Goal: Information Seeking & Learning: Learn about a topic

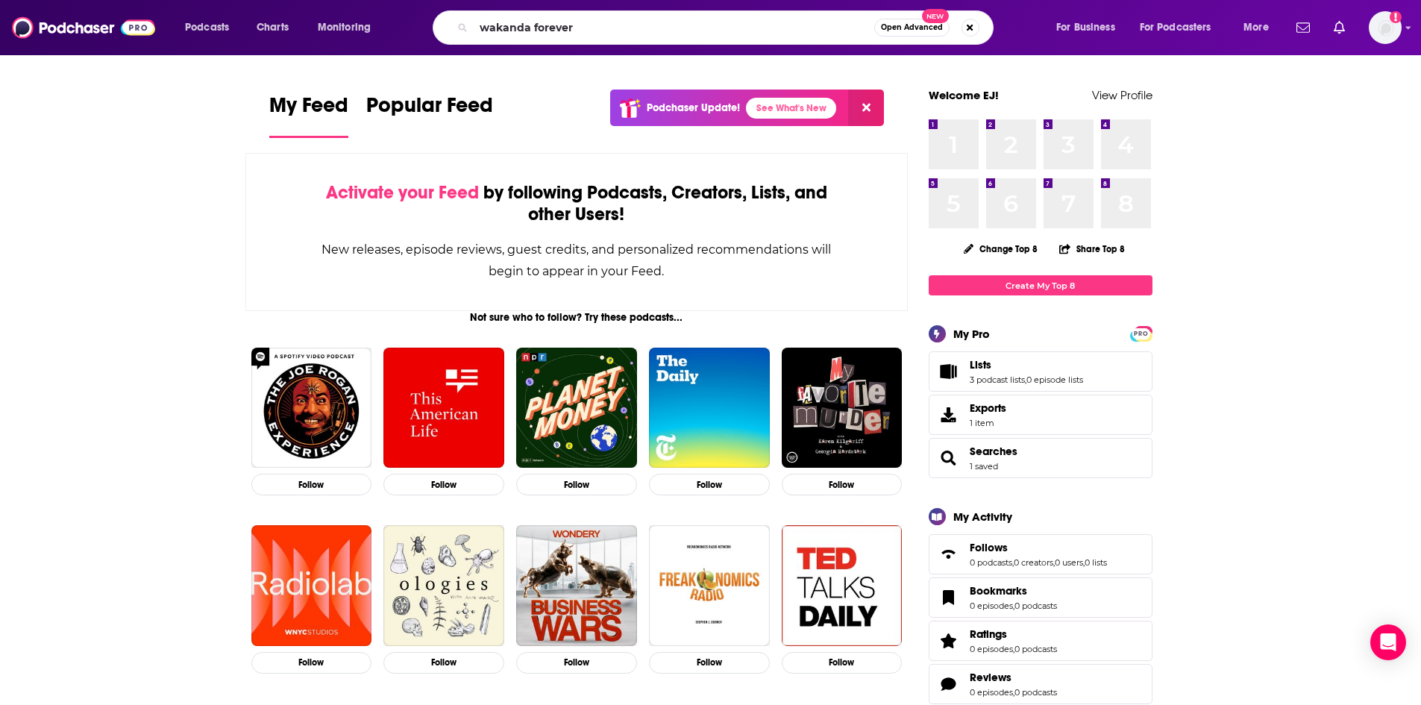
type input "wakanda forever"
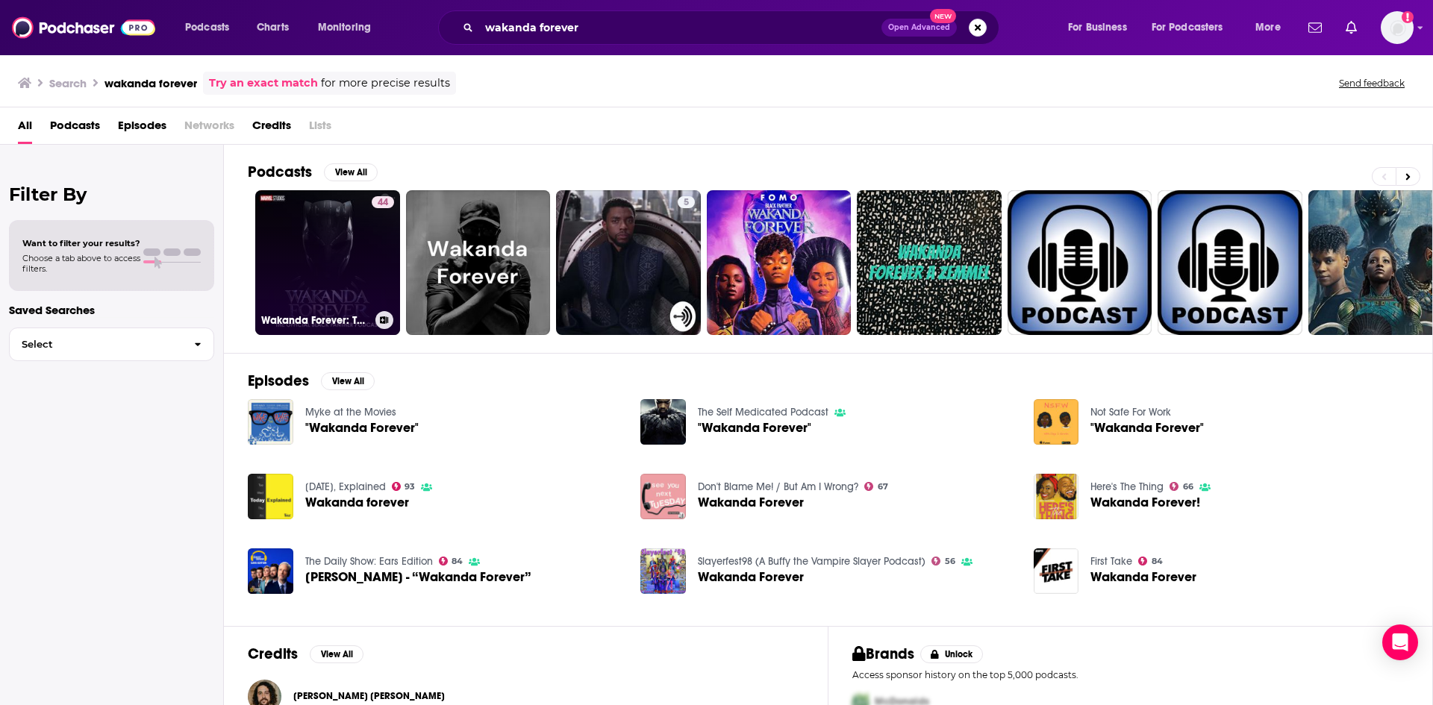
click at [330, 277] on link "44 Wakanda Forever: The Official Black Panther Podcast" at bounding box center [327, 262] width 145 height 145
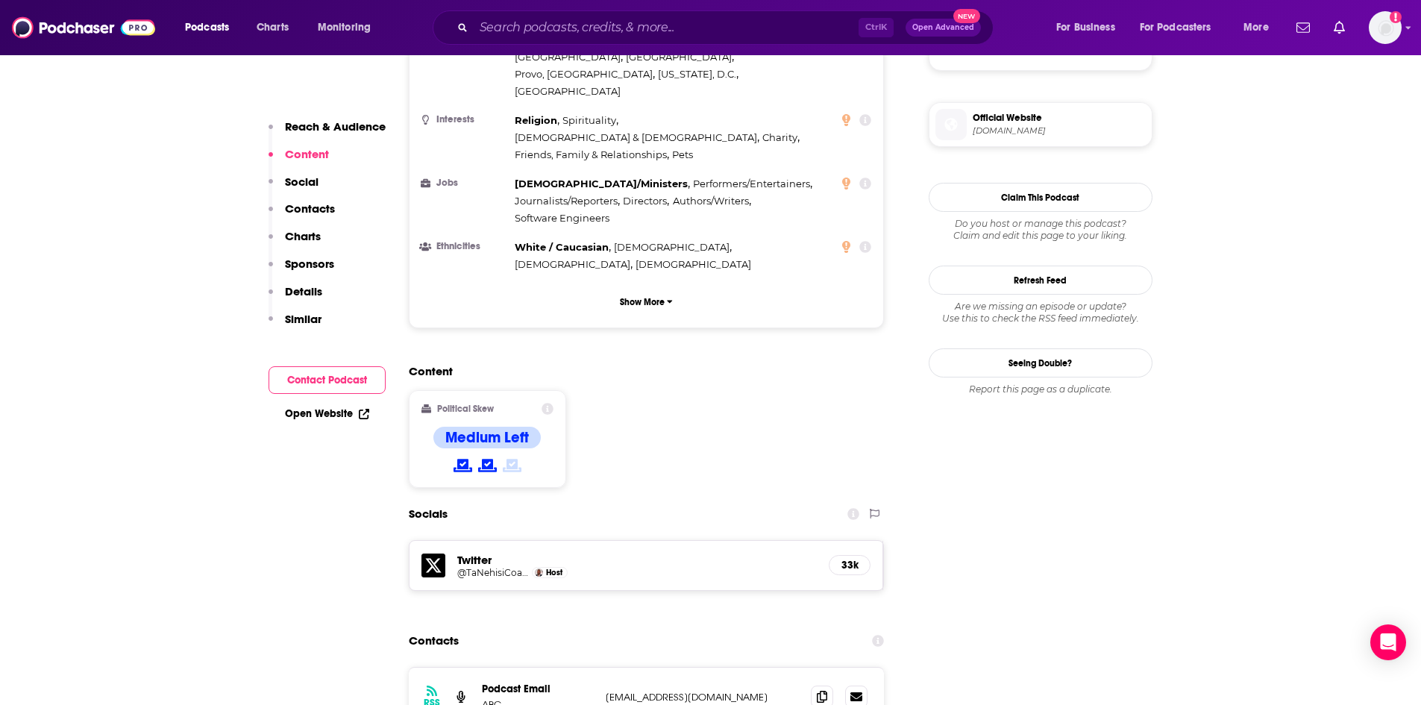
scroll to position [1492, 0]
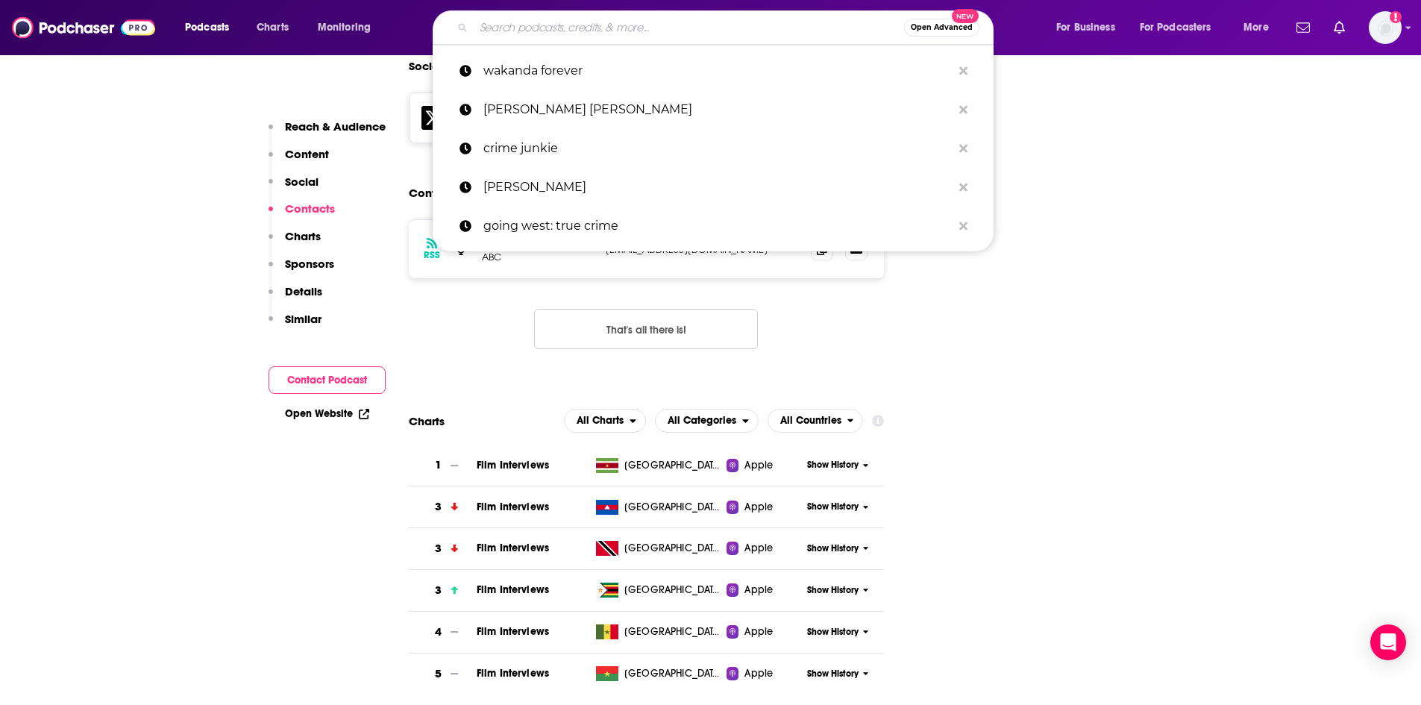
click at [539, 25] on input "Search podcasts, credits, & more..." at bounding box center [689, 28] width 431 height 24
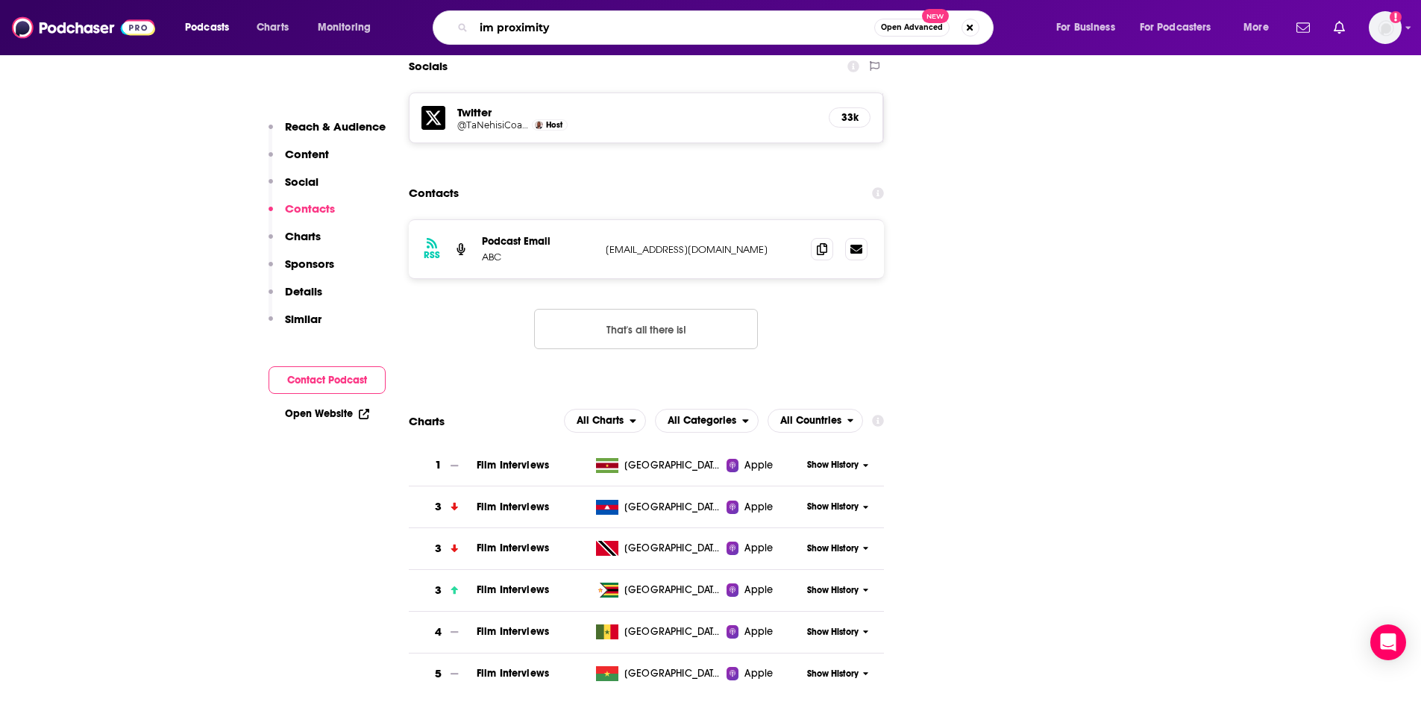
click at [494, 28] on input "im proximity" at bounding box center [674, 28] width 401 height 24
type input "in proximity"
click at [587, 20] on input "in proximity" at bounding box center [674, 28] width 401 height 24
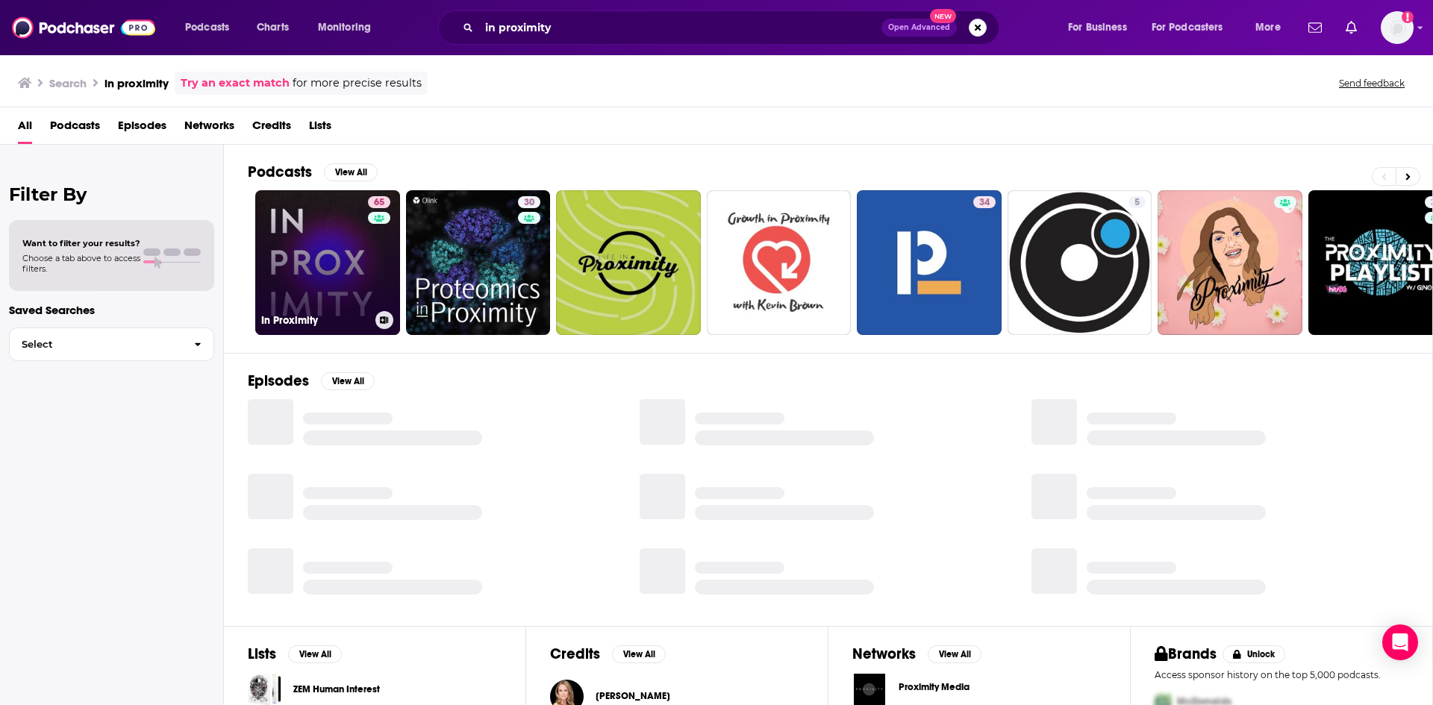
click at [330, 253] on link "65 In Proximity" at bounding box center [327, 262] width 145 height 145
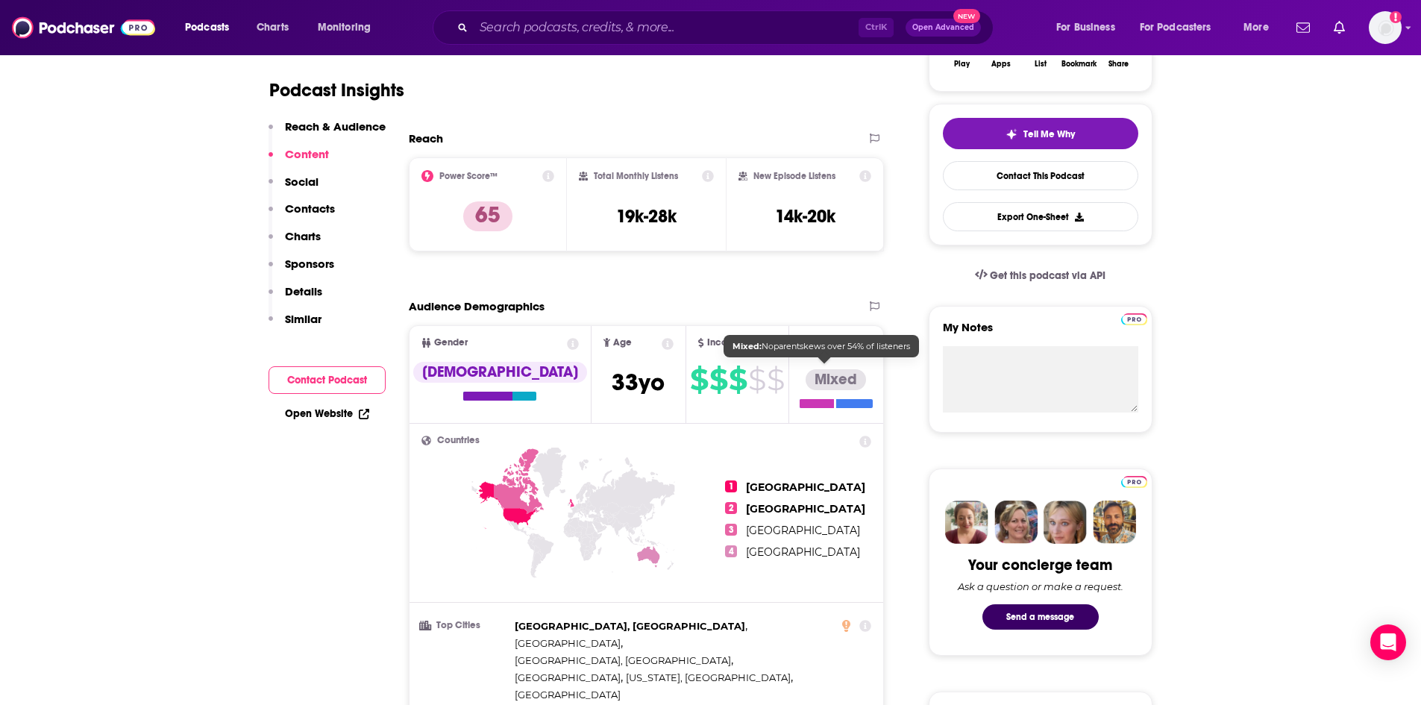
scroll to position [298, 0]
click at [662, 344] on icon at bounding box center [668, 345] width 12 height 12
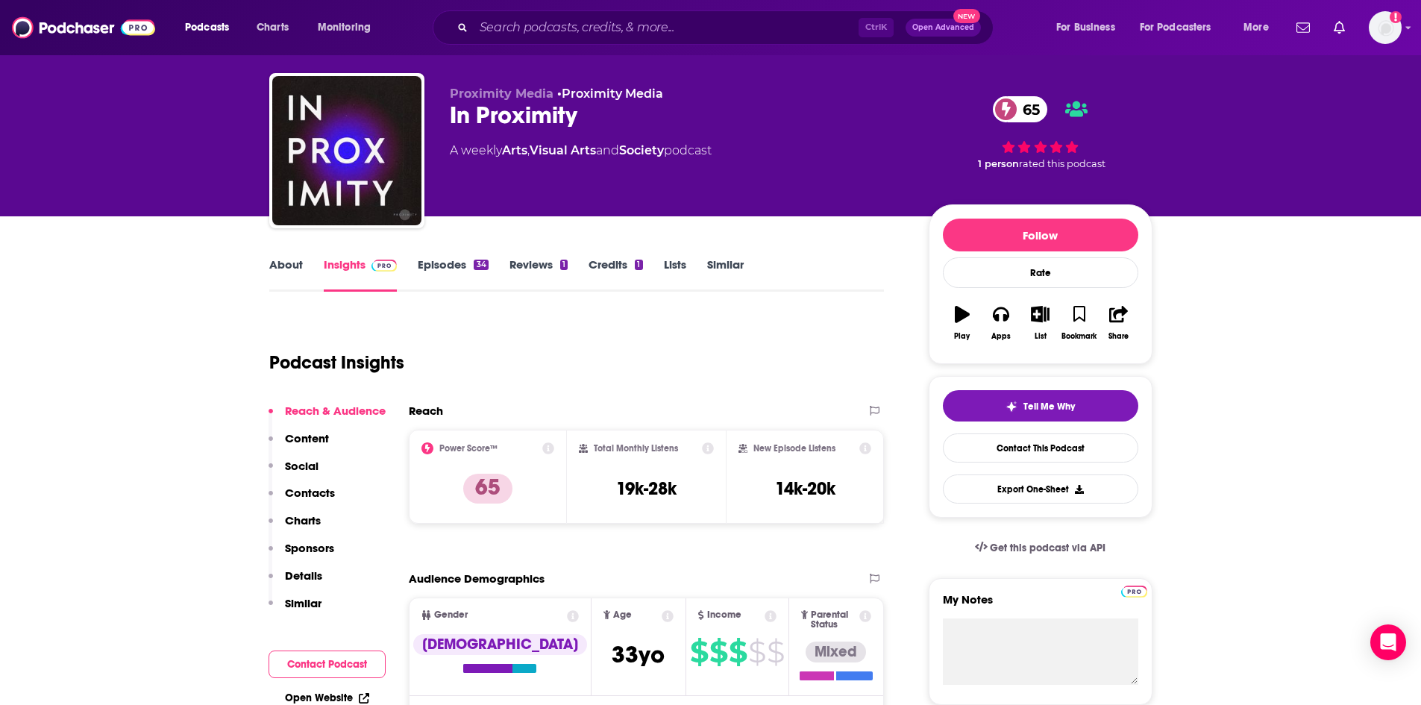
scroll to position [0, 0]
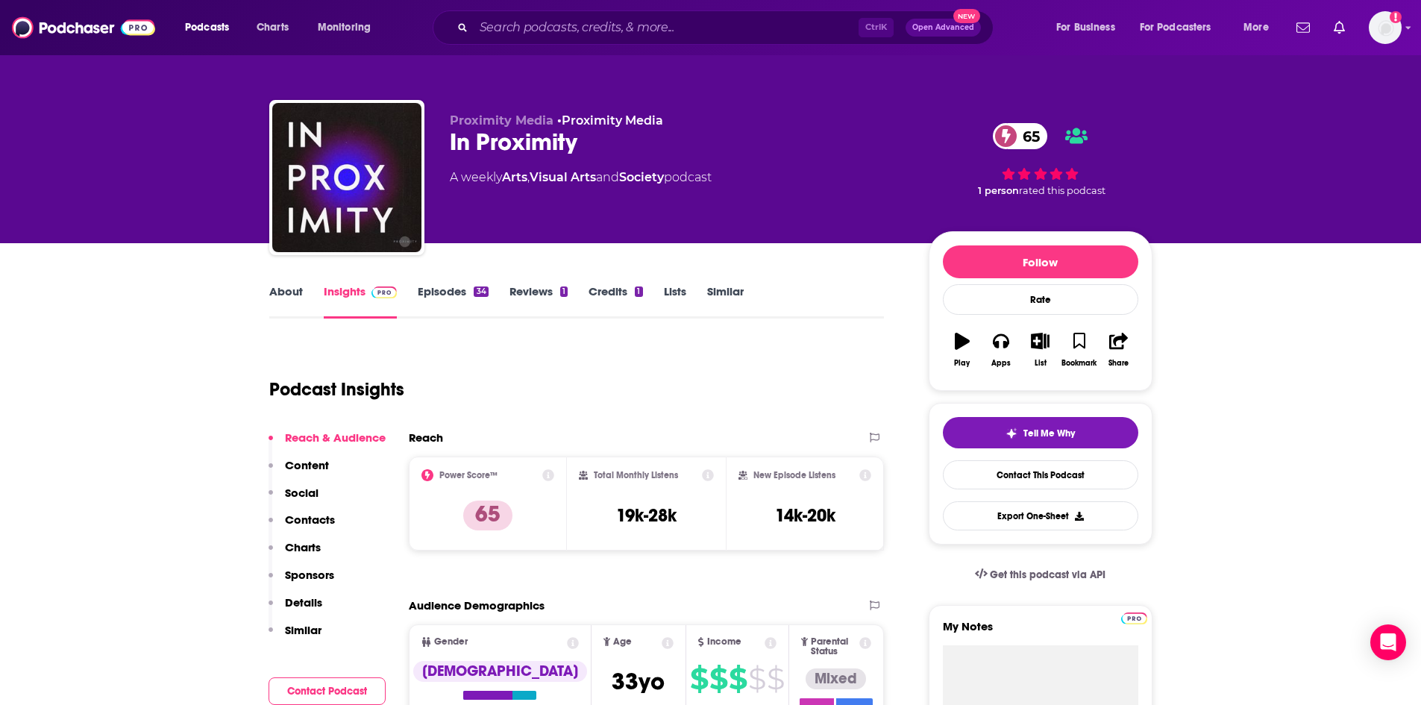
click at [1404, 26] on div "Podcasts Charts Monitoring Ctrl K Open Advanced New For Business For Podcasters…" at bounding box center [710, 27] width 1421 height 55
click at [1407, 26] on icon "Show profile menu" at bounding box center [1409, 27] width 6 height 9
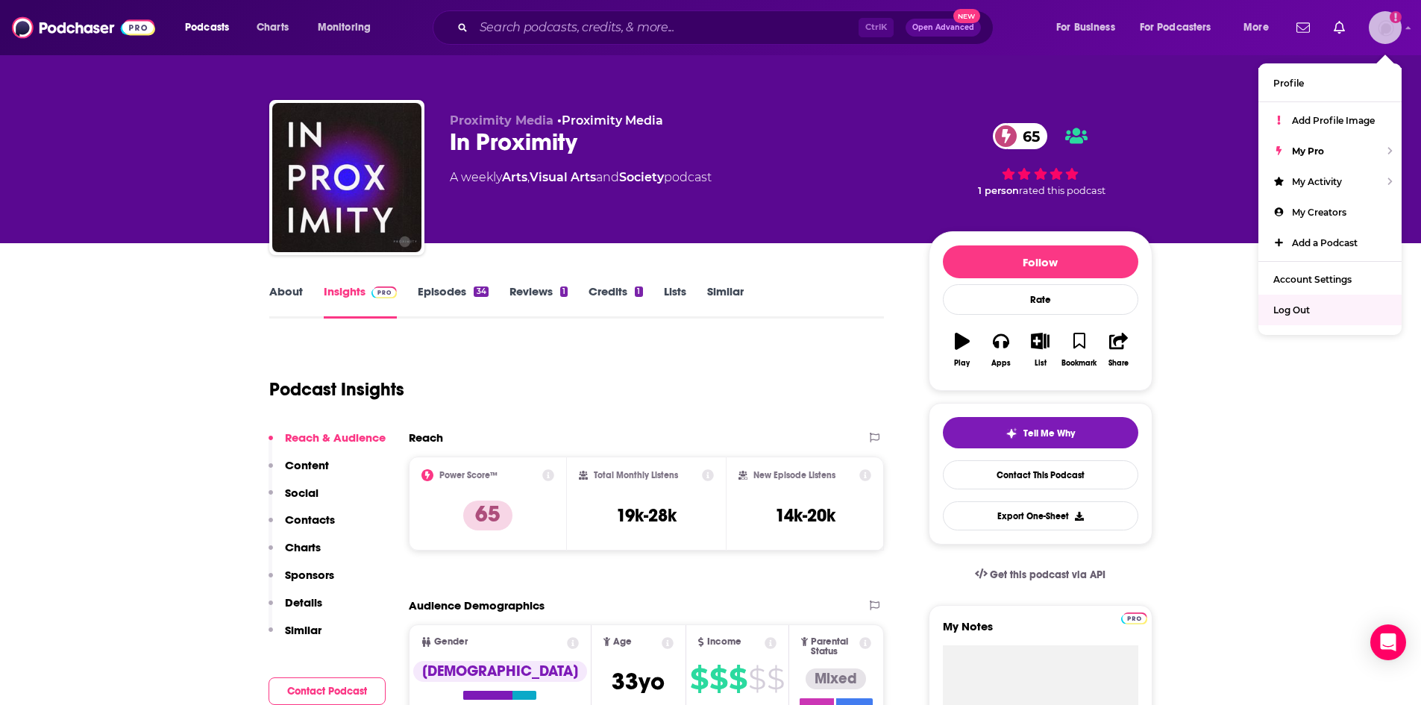
click at [1308, 309] on span "Log Out" at bounding box center [1292, 309] width 37 height 11
